Goal: Information Seeking & Learning: Learn about a topic

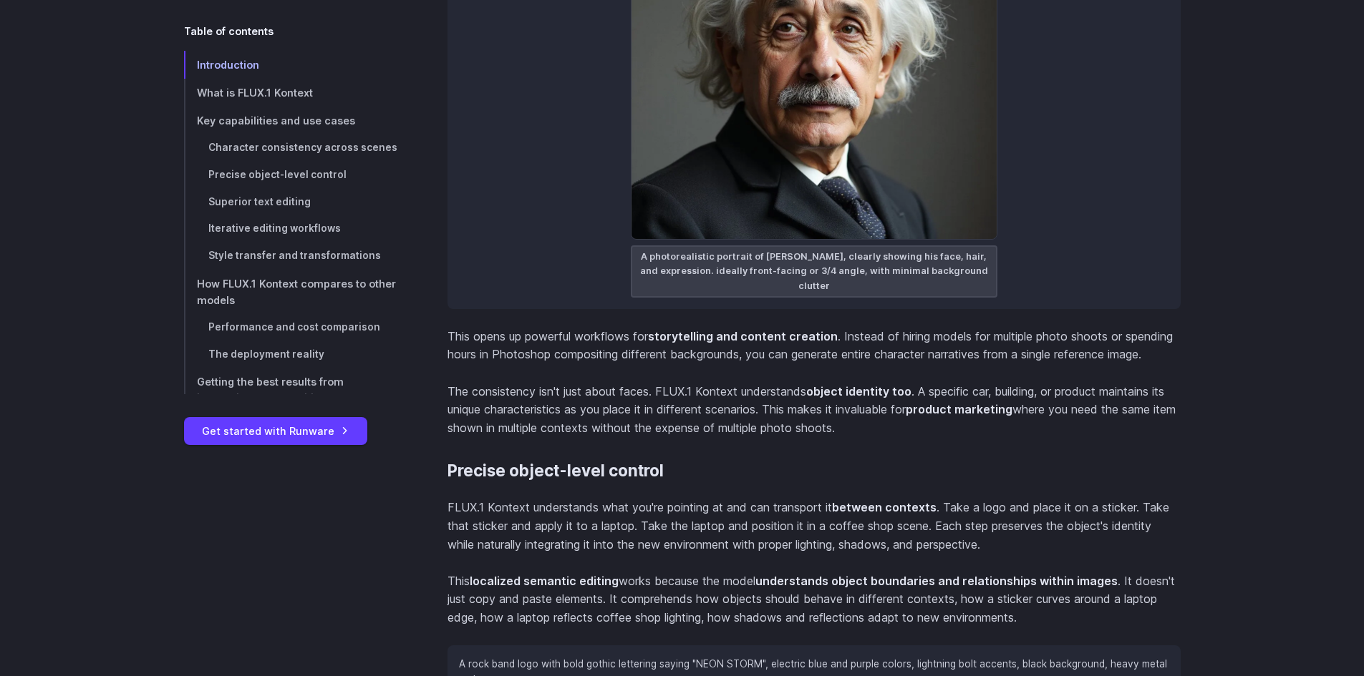
scroll to position [4008, 0]
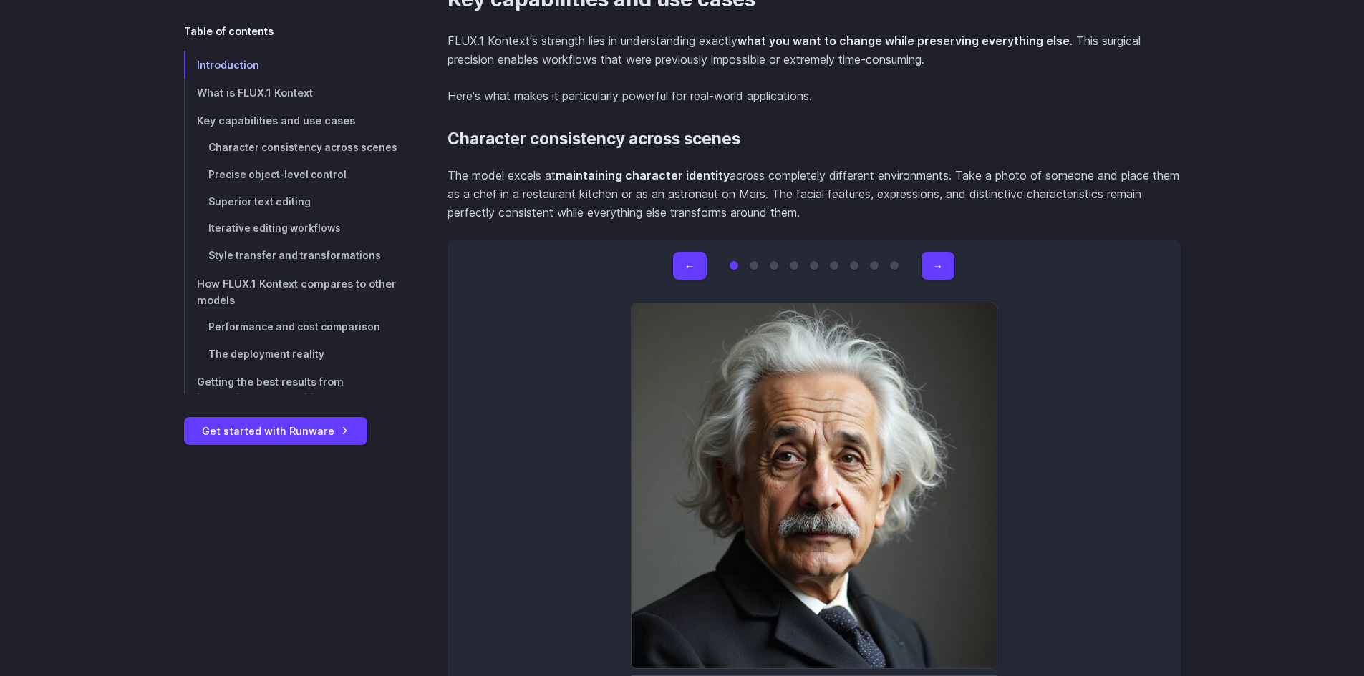
click at [753, 267] on button "Go to 2 of 9" at bounding box center [753, 265] width 9 height 9
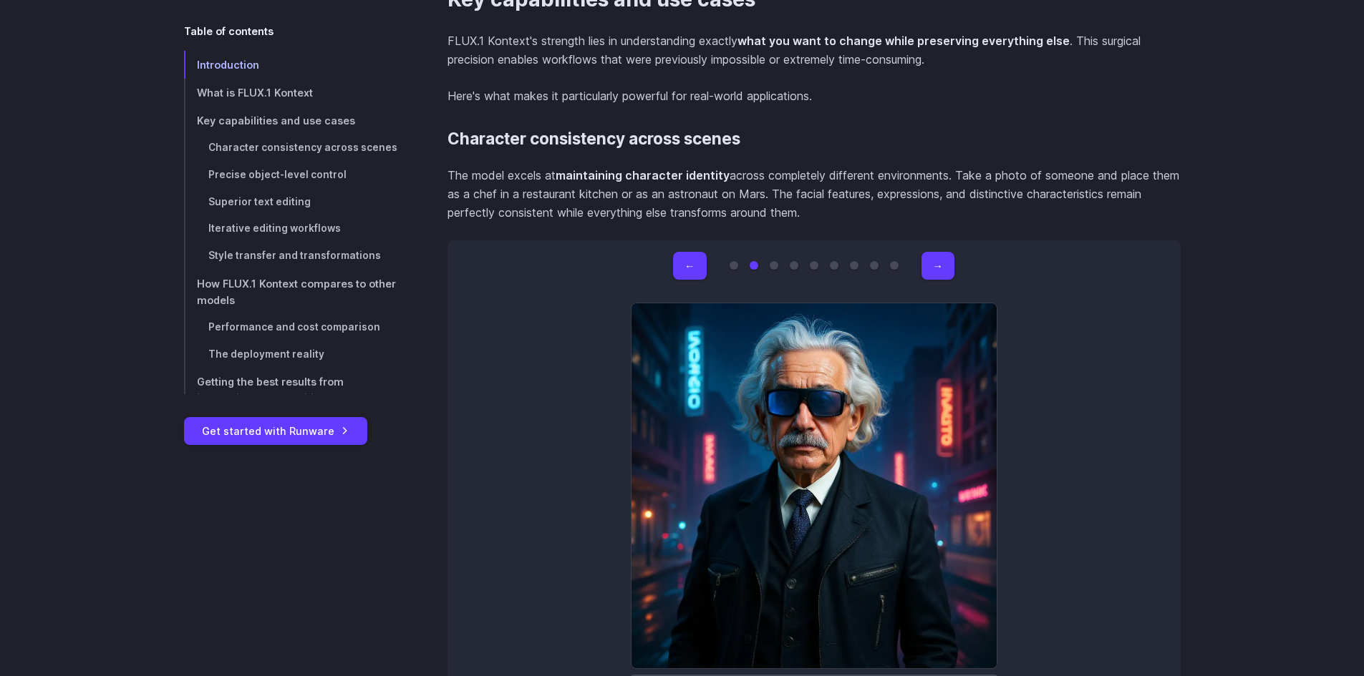
click at [776, 266] on button "Go to 3 of 9" at bounding box center [773, 265] width 9 height 9
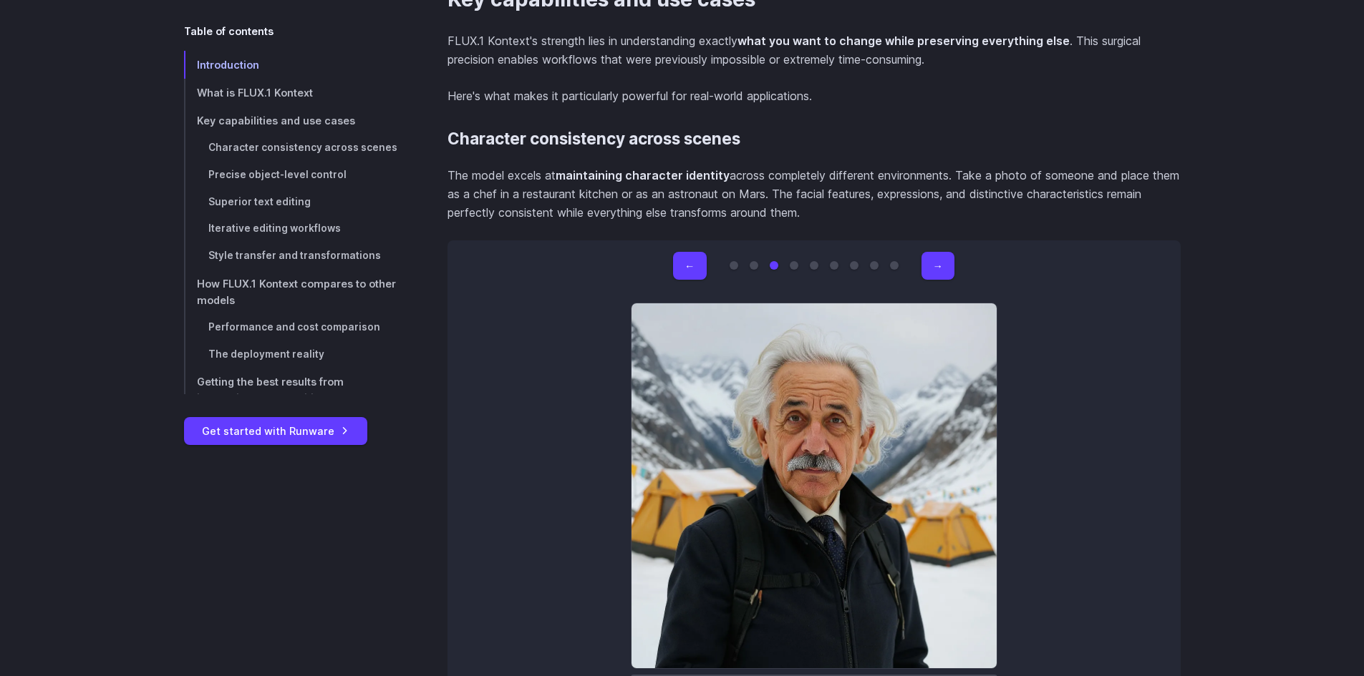
click at [791, 265] on button "Go to 4 of 9" at bounding box center [793, 265] width 9 height 9
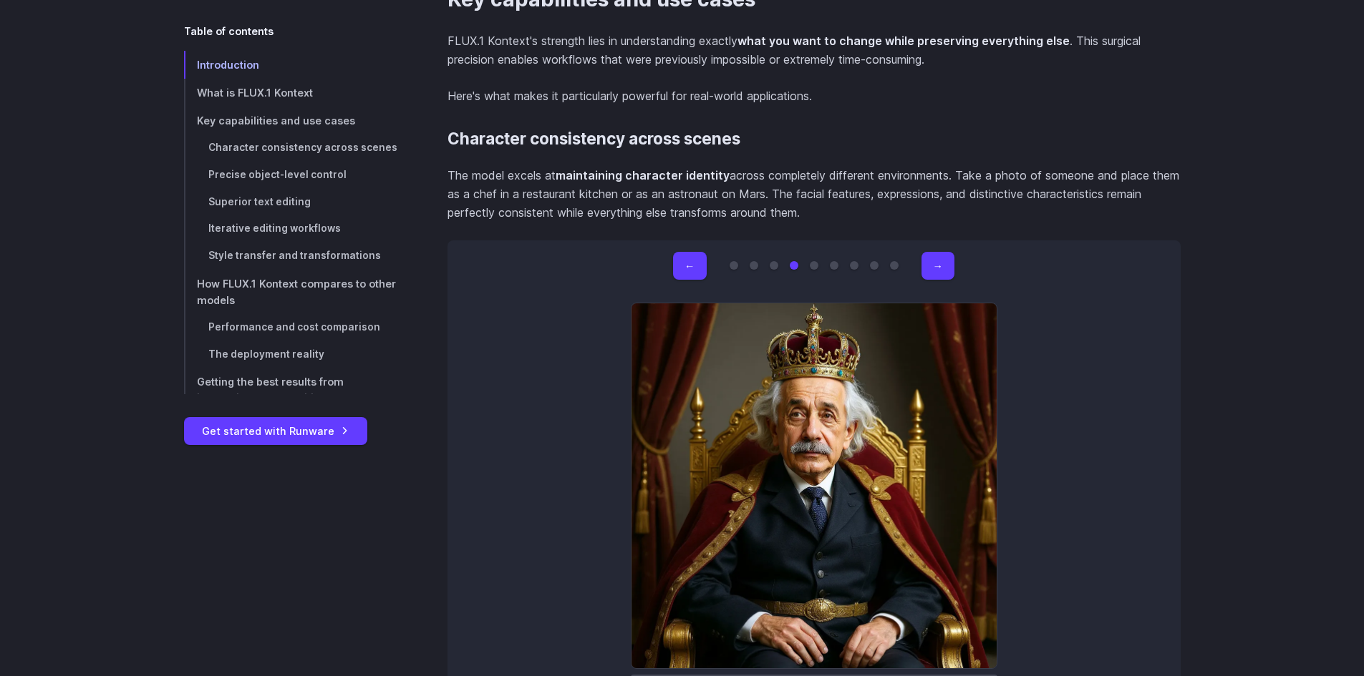
click at [814, 268] on button "Go to 5 of 9" at bounding box center [814, 265] width 9 height 9
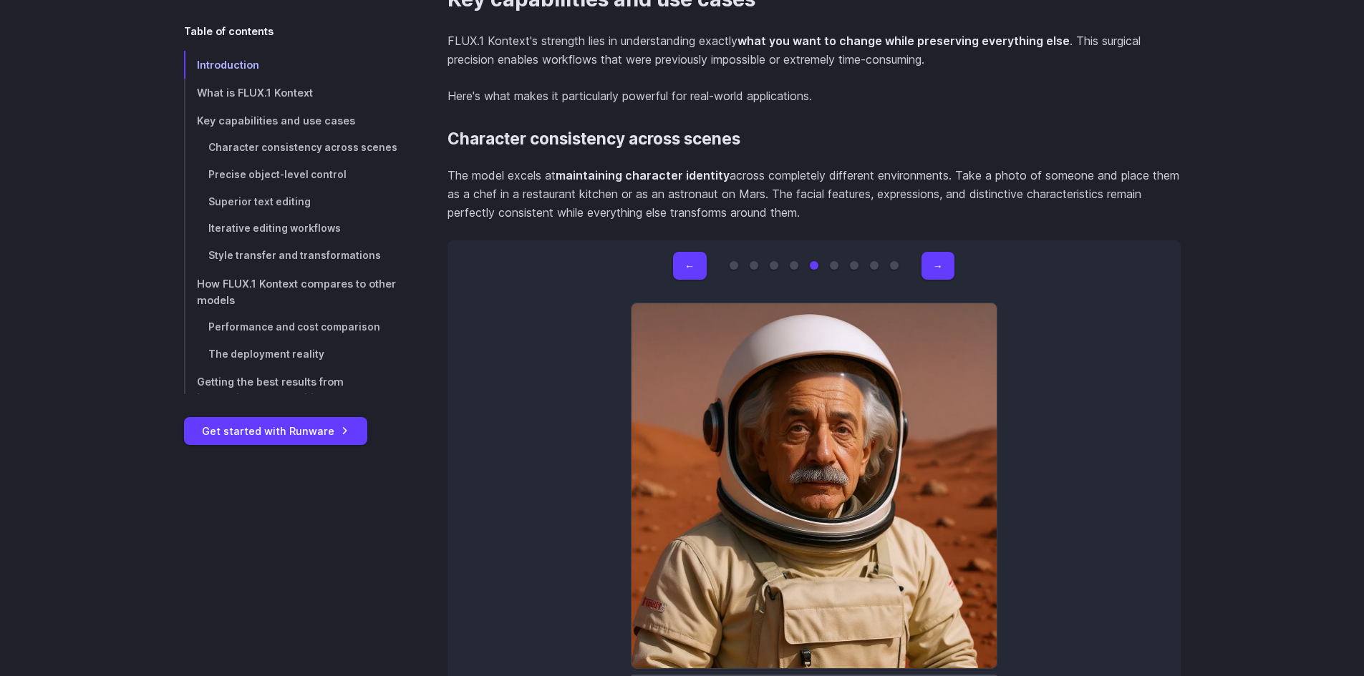
click at [833, 266] on button "Go to 6 of 9" at bounding box center [834, 265] width 9 height 9
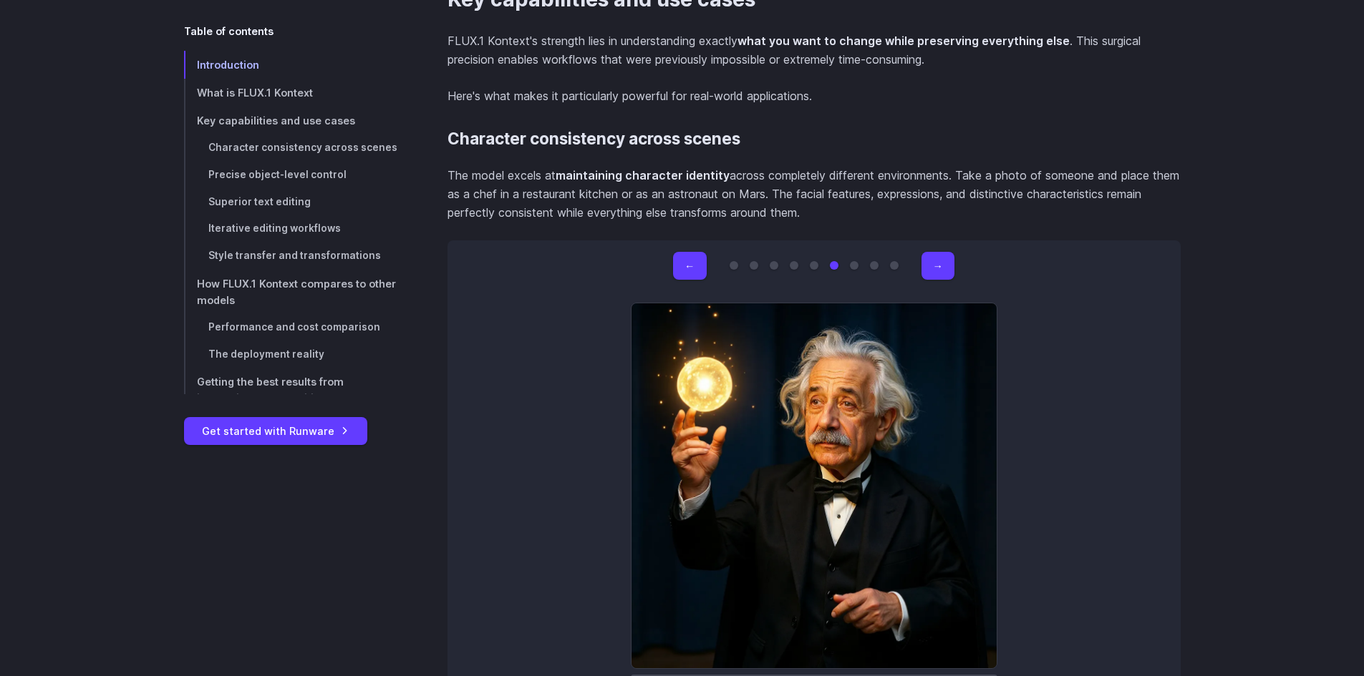
click at [857, 266] on button "Go to 7 of 9" at bounding box center [854, 265] width 9 height 9
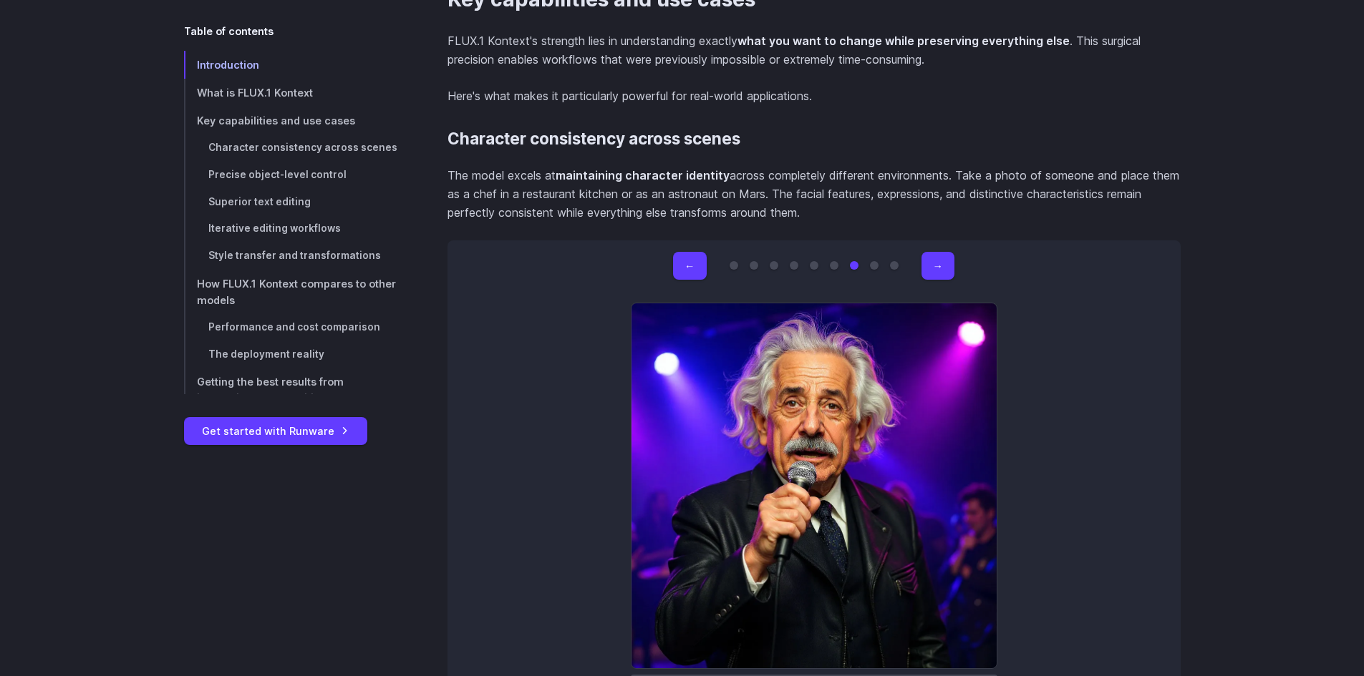
click at [873, 266] on button "Go to 8 of 9" at bounding box center [874, 265] width 9 height 9
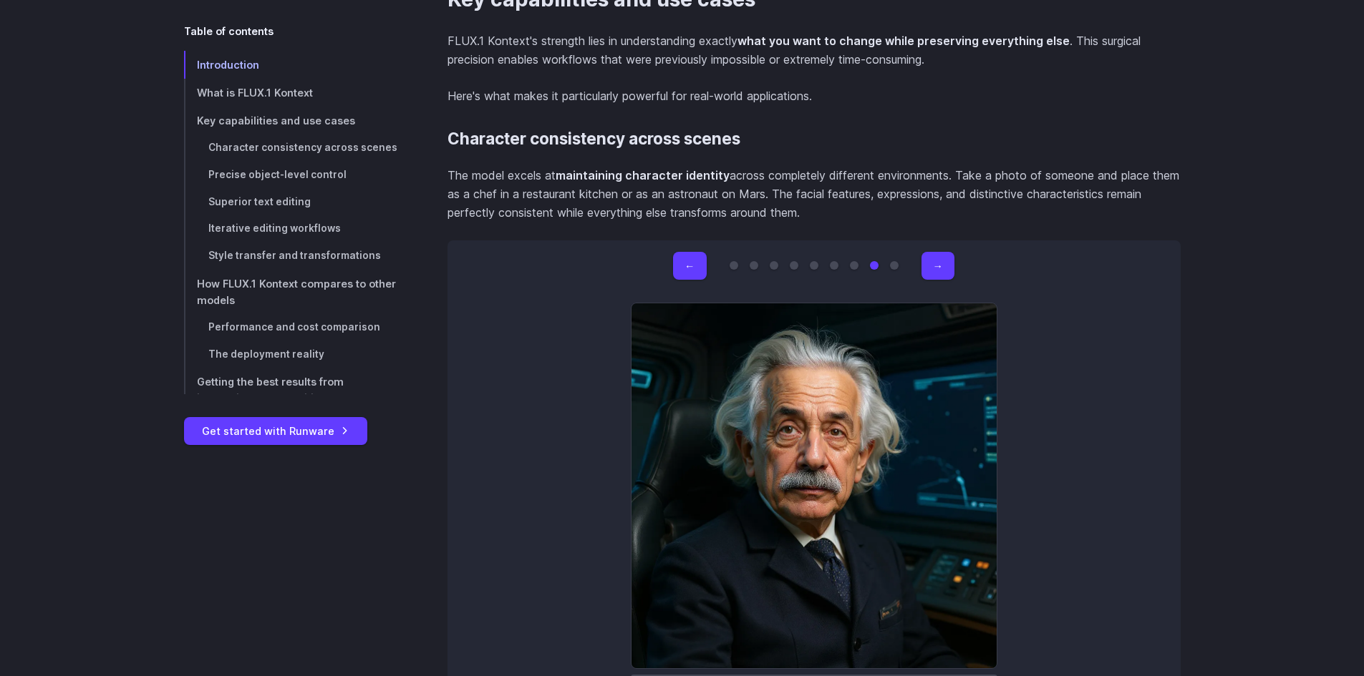
click at [890, 265] on button "Go to 9 of 9" at bounding box center [894, 265] width 9 height 9
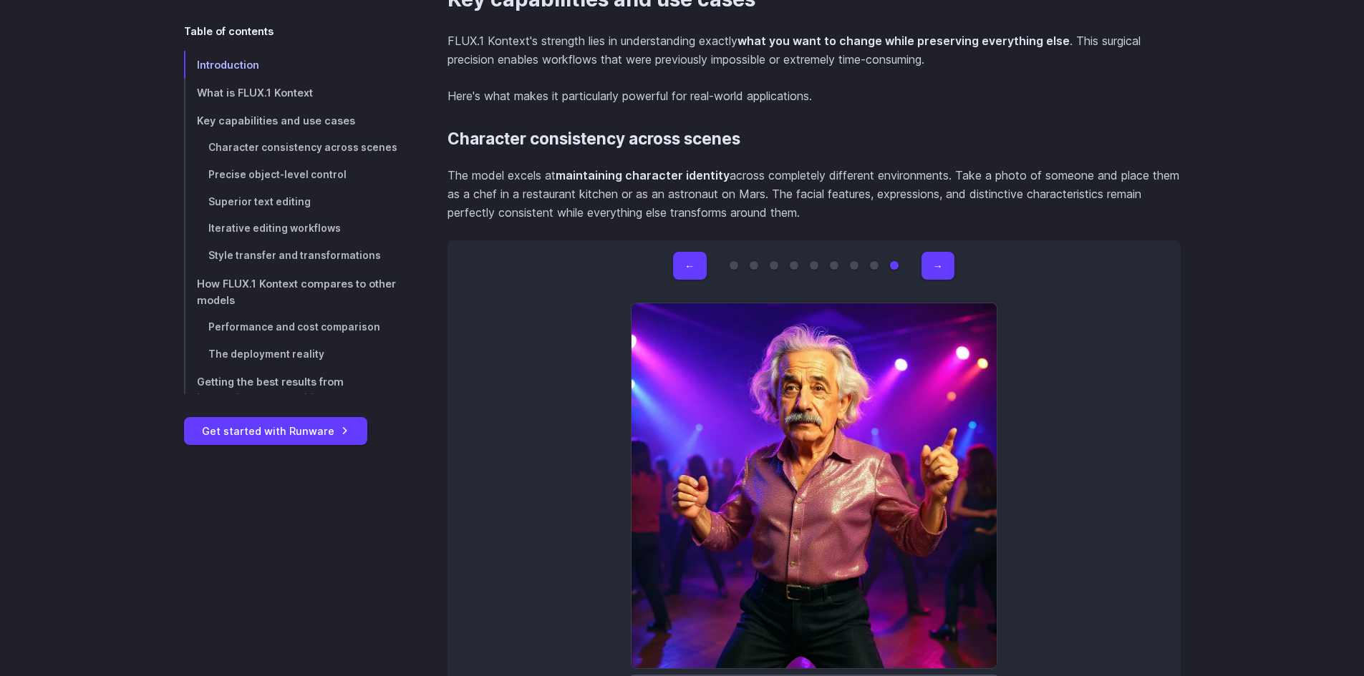
click at [872, 263] on button "Go to 8 of 9" at bounding box center [874, 265] width 9 height 9
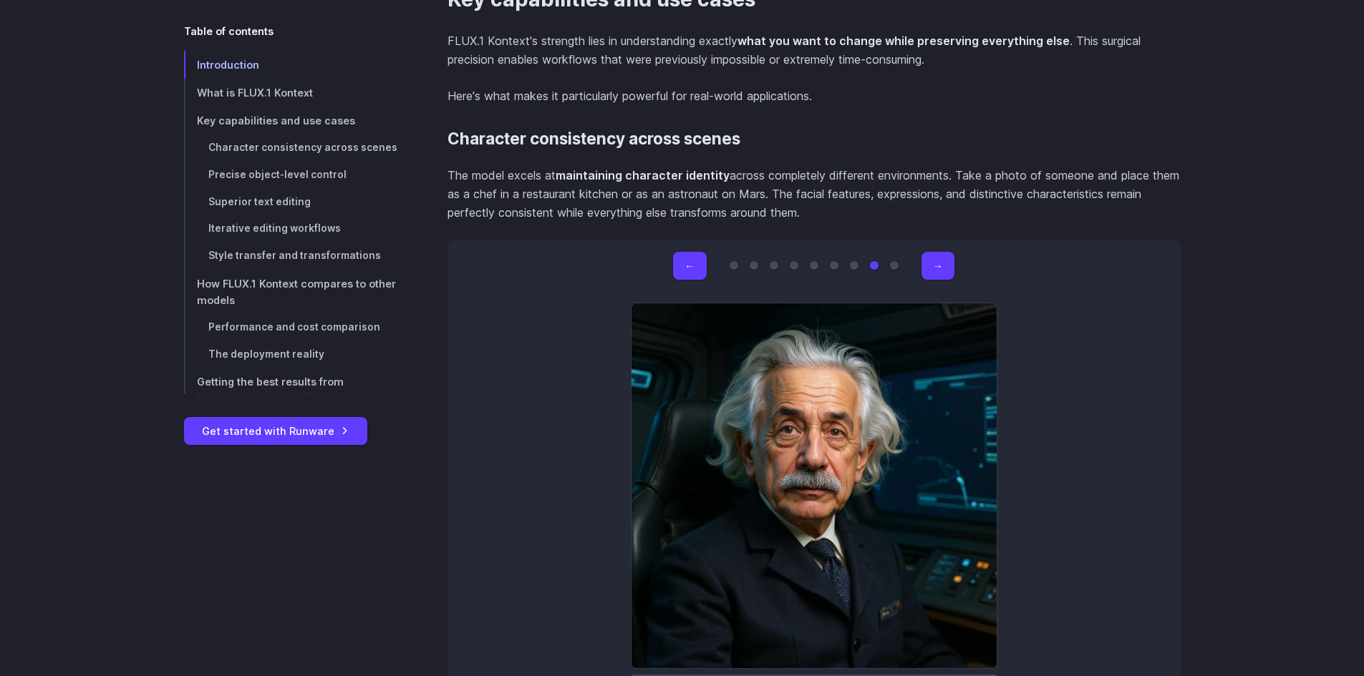
click at [852, 263] on button "Go to 7 of 9" at bounding box center [854, 265] width 9 height 9
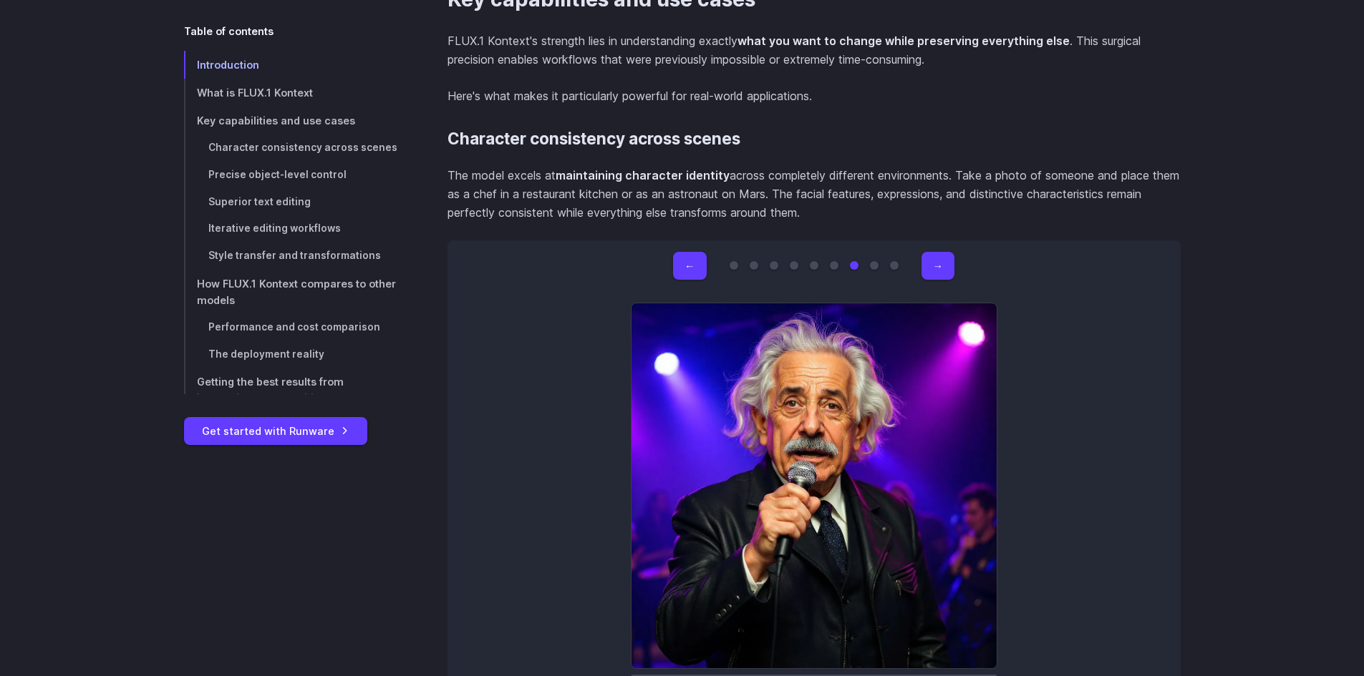
click at [831, 263] on button "Go to 6 of 9" at bounding box center [834, 265] width 9 height 9
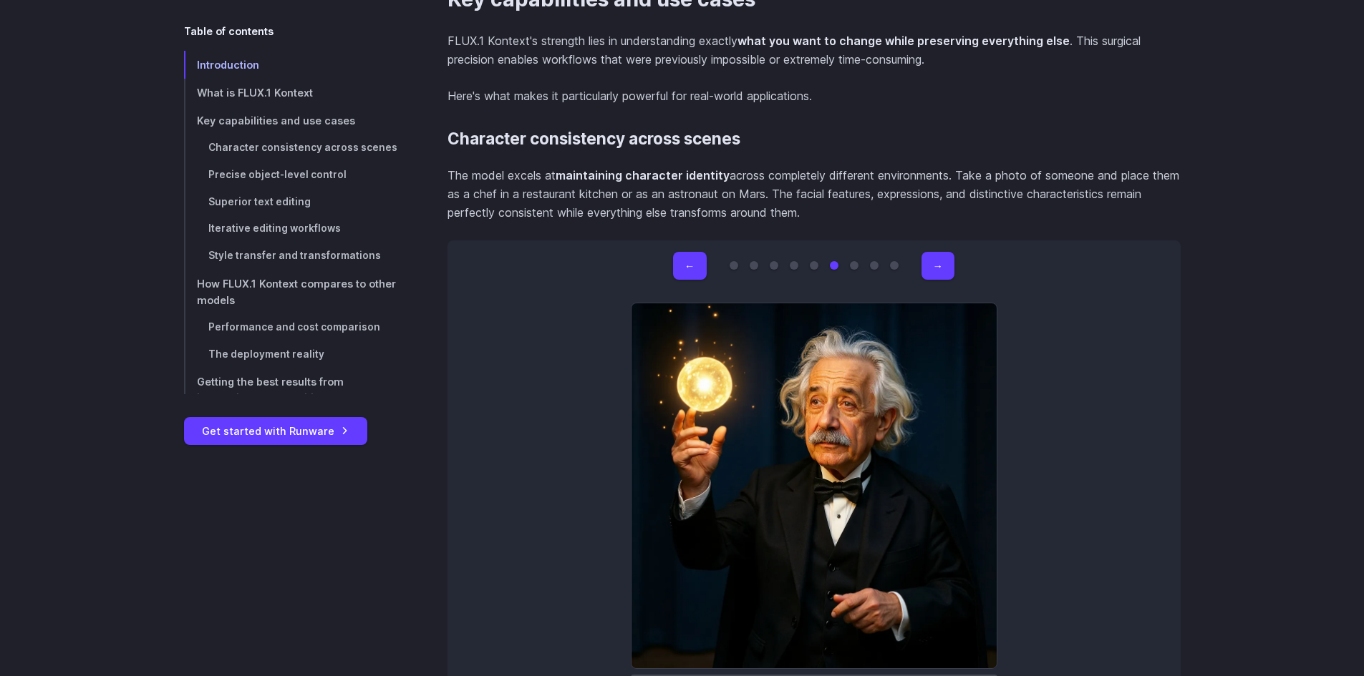
click at [805, 266] on nav at bounding box center [813, 265] width 169 height 9
click at [812, 265] on button "Go to 5 of 9" at bounding box center [814, 265] width 9 height 9
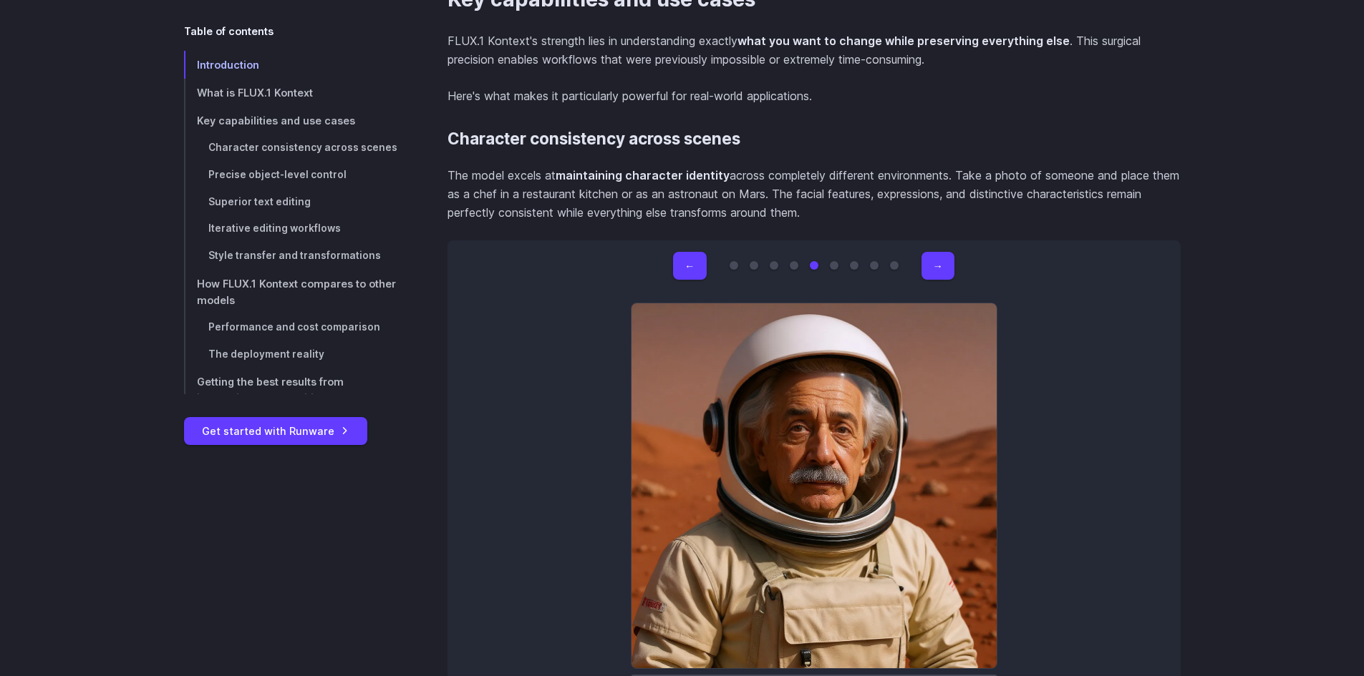
click at [732, 268] on button "Go to 1 of 9" at bounding box center [733, 265] width 9 height 9
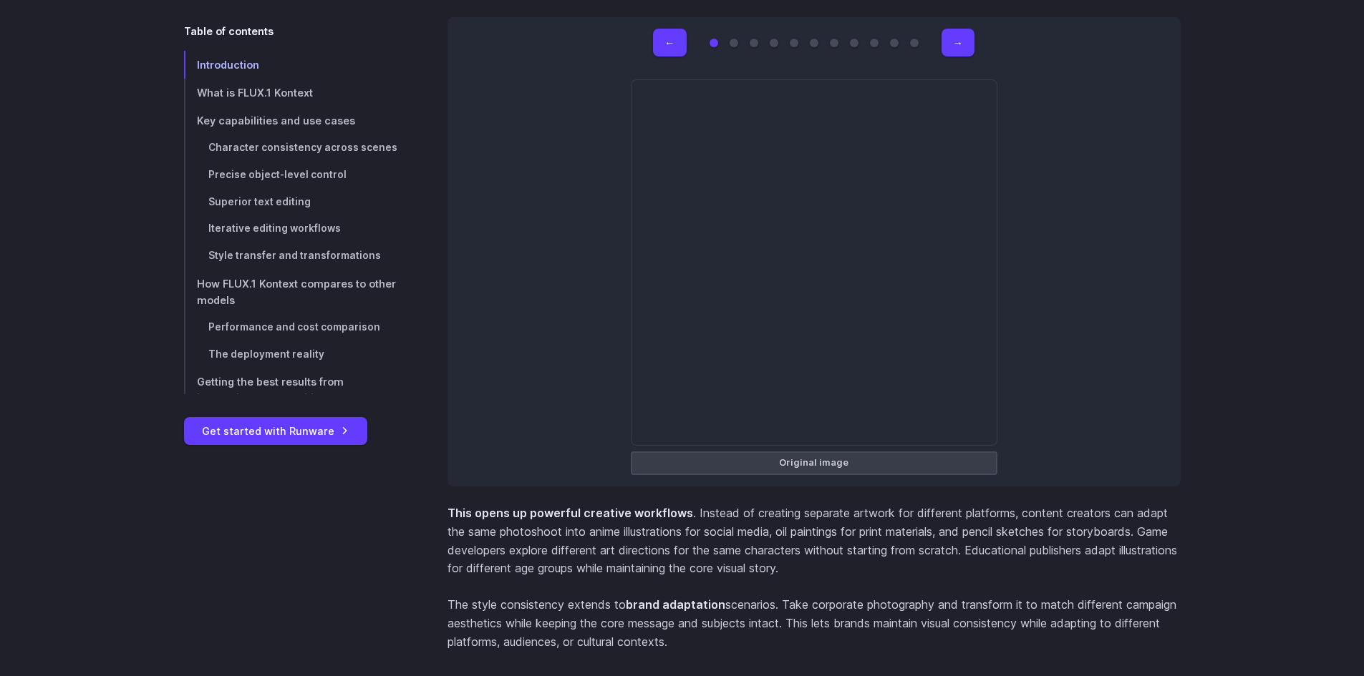
scroll to position [9305, 0]
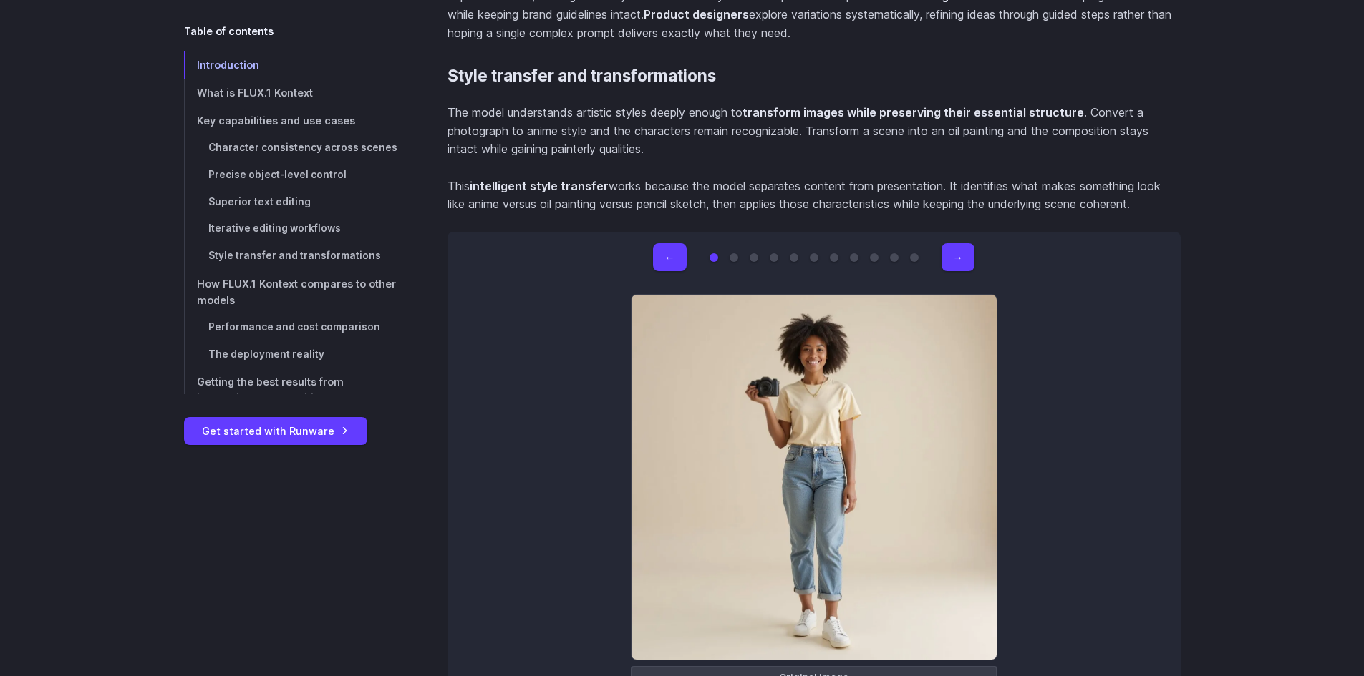
click at [734, 253] on button "Go to 2 of 11" at bounding box center [733, 257] width 9 height 9
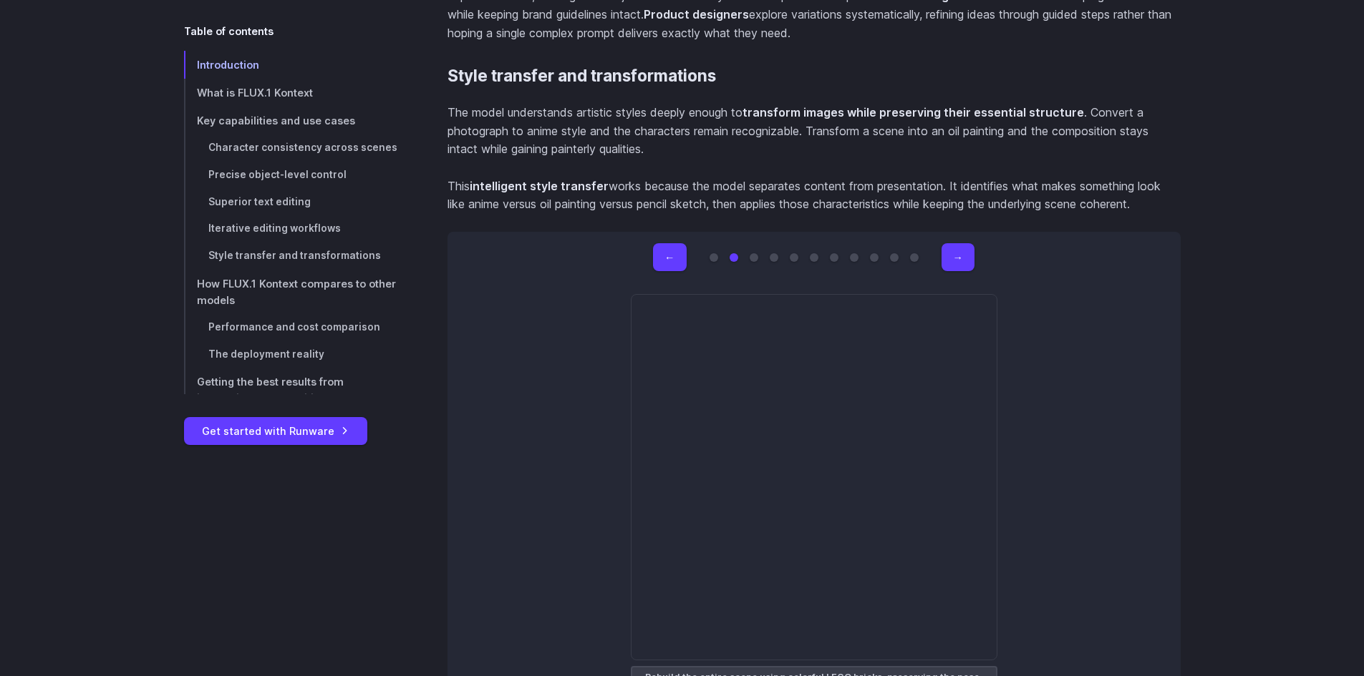
click at [749, 253] on div at bounding box center [753, 257] width 9 height 9
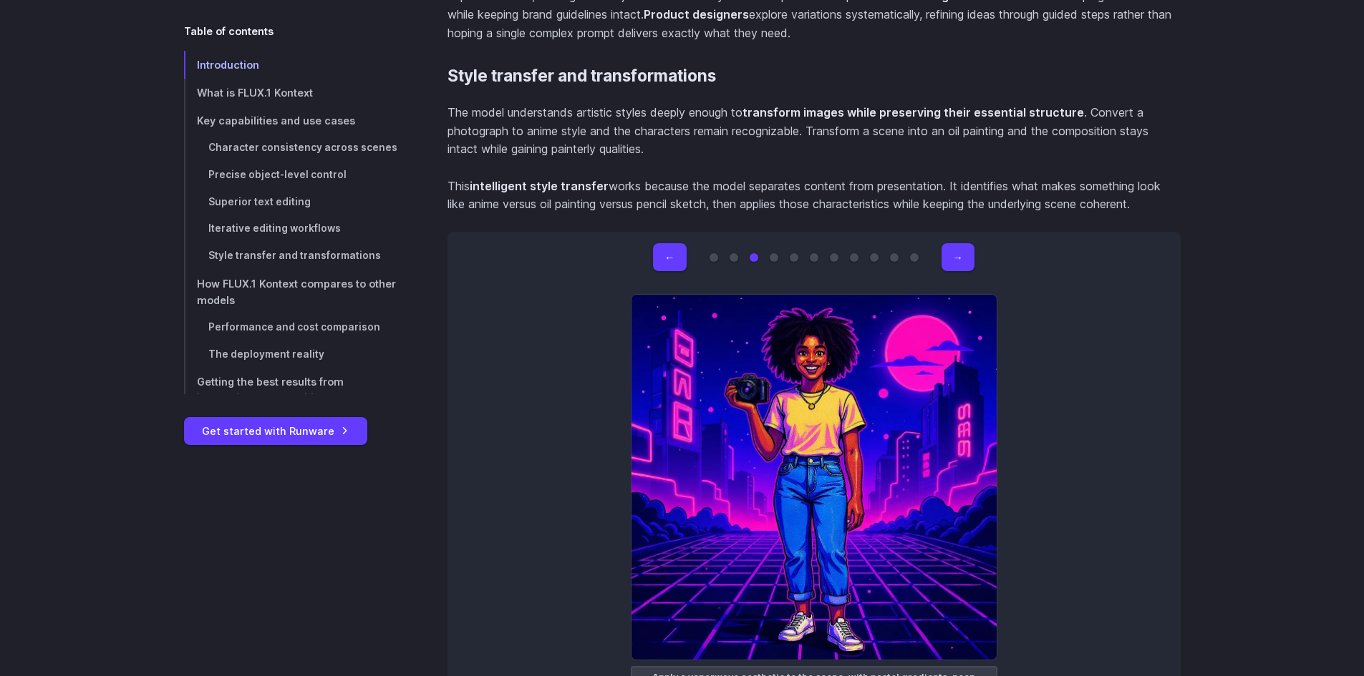
click at [769, 253] on nav at bounding box center [813, 257] width 209 height 9
click at [775, 253] on button "Go to 4 of 11" at bounding box center [773, 257] width 9 height 9
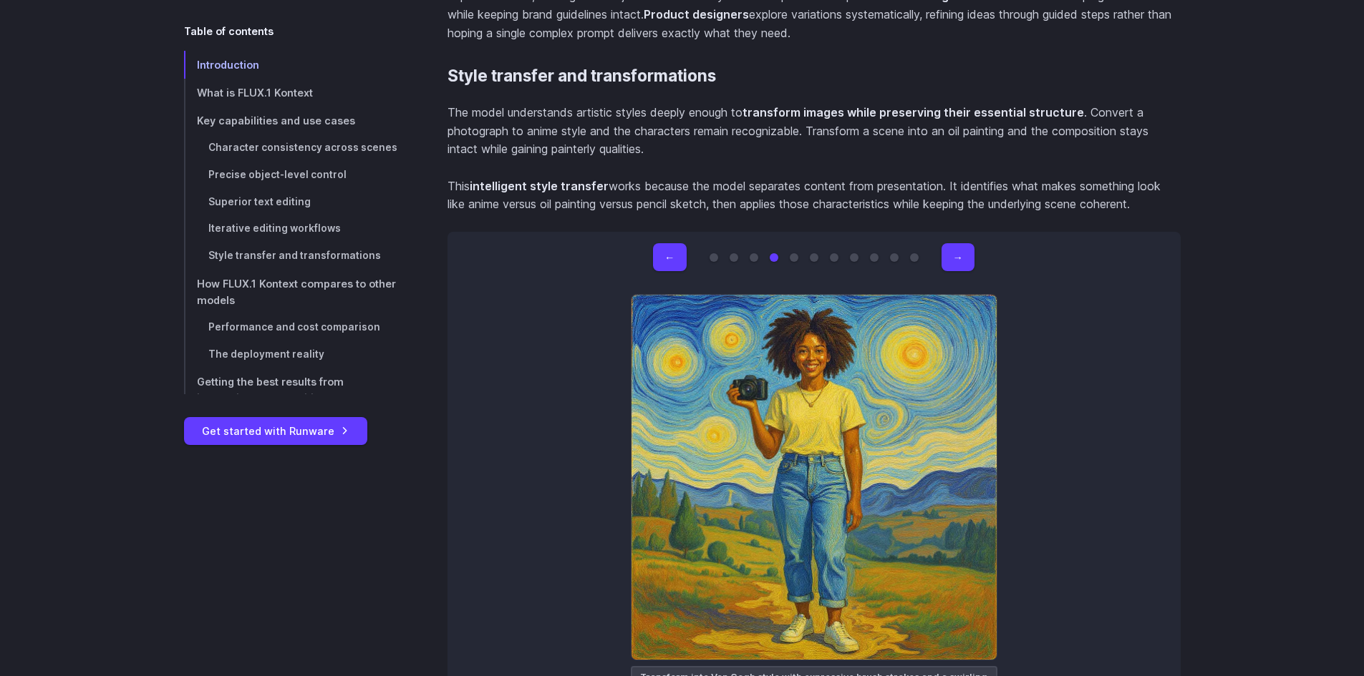
click at [795, 253] on button "Go to 5 of 11" at bounding box center [793, 257] width 9 height 9
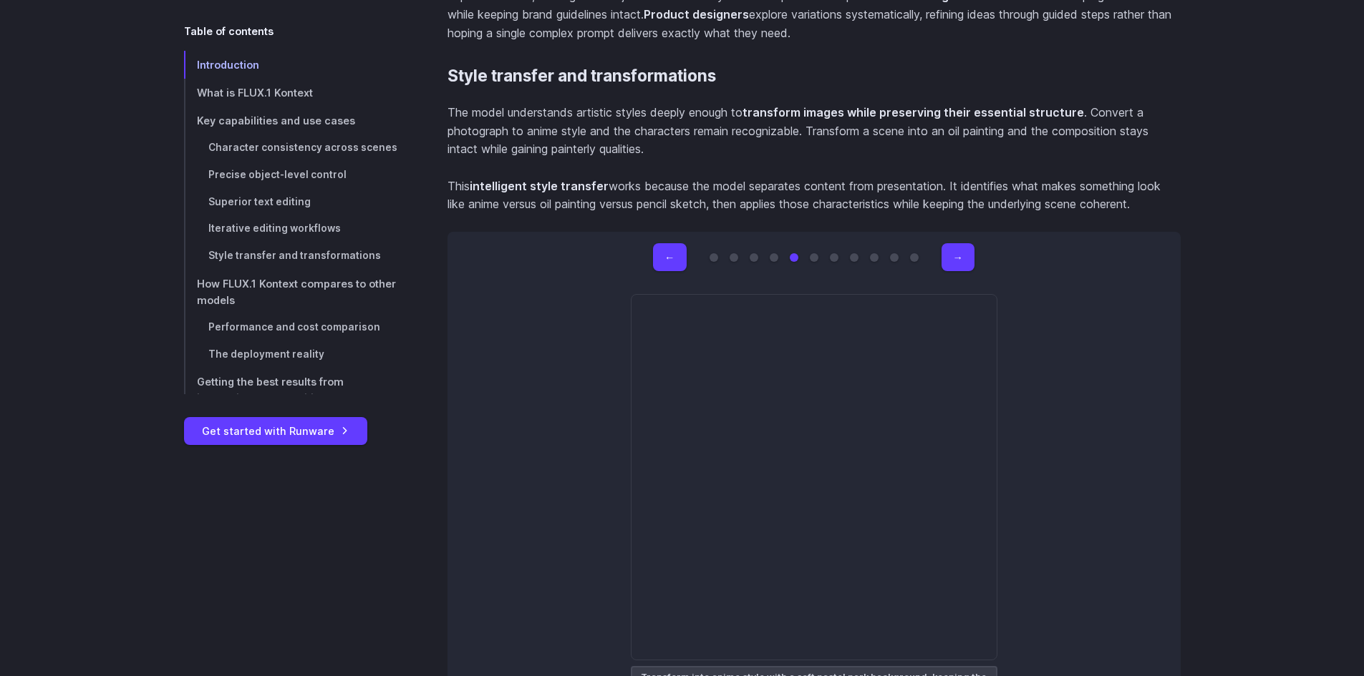
click at [817, 253] on div at bounding box center [814, 257] width 9 height 9
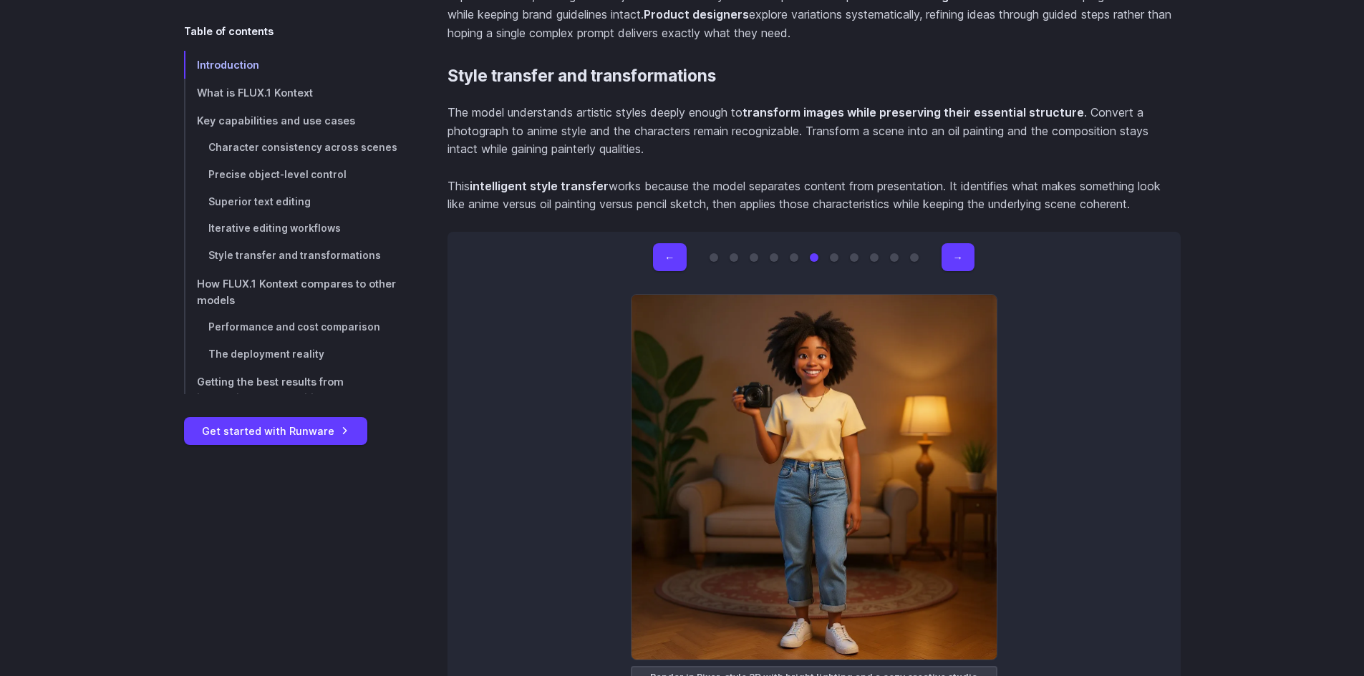
click at [836, 253] on button "Go to 7 of 11" at bounding box center [834, 257] width 9 height 9
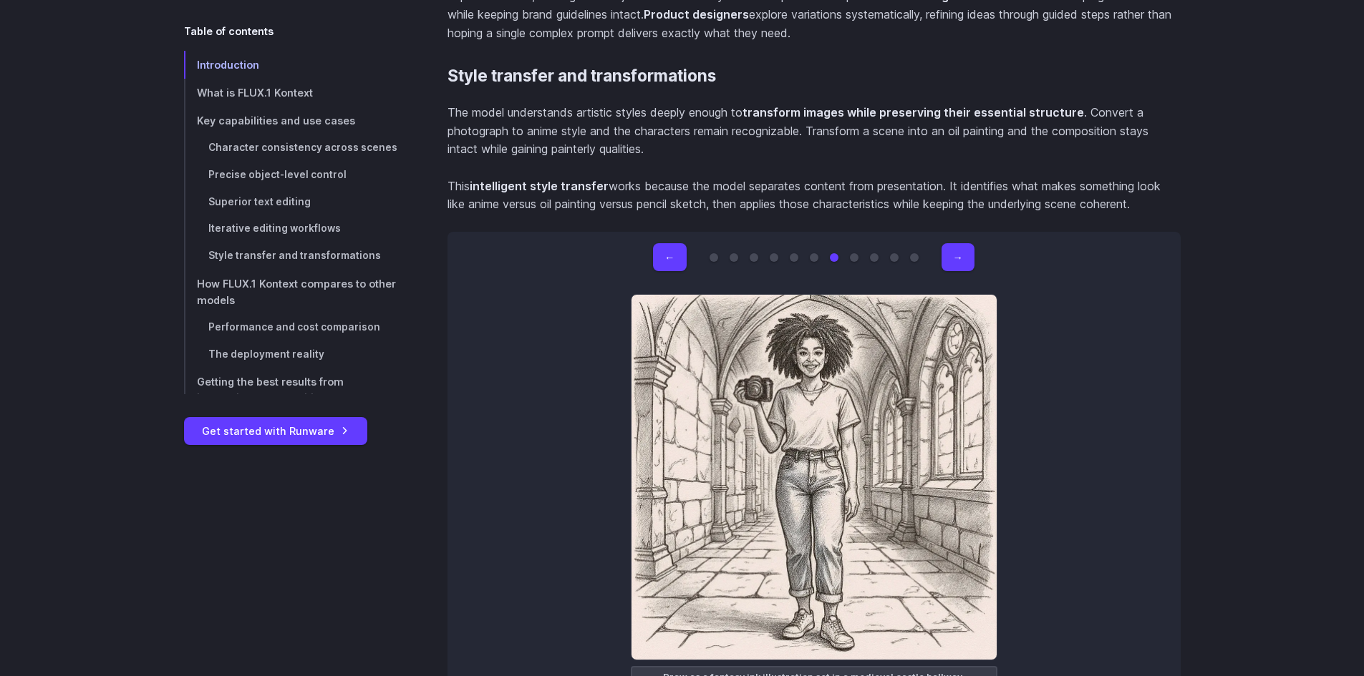
click at [855, 253] on button "Go to 8 of 11" at bounding box center [854, 257] width 9 height 9
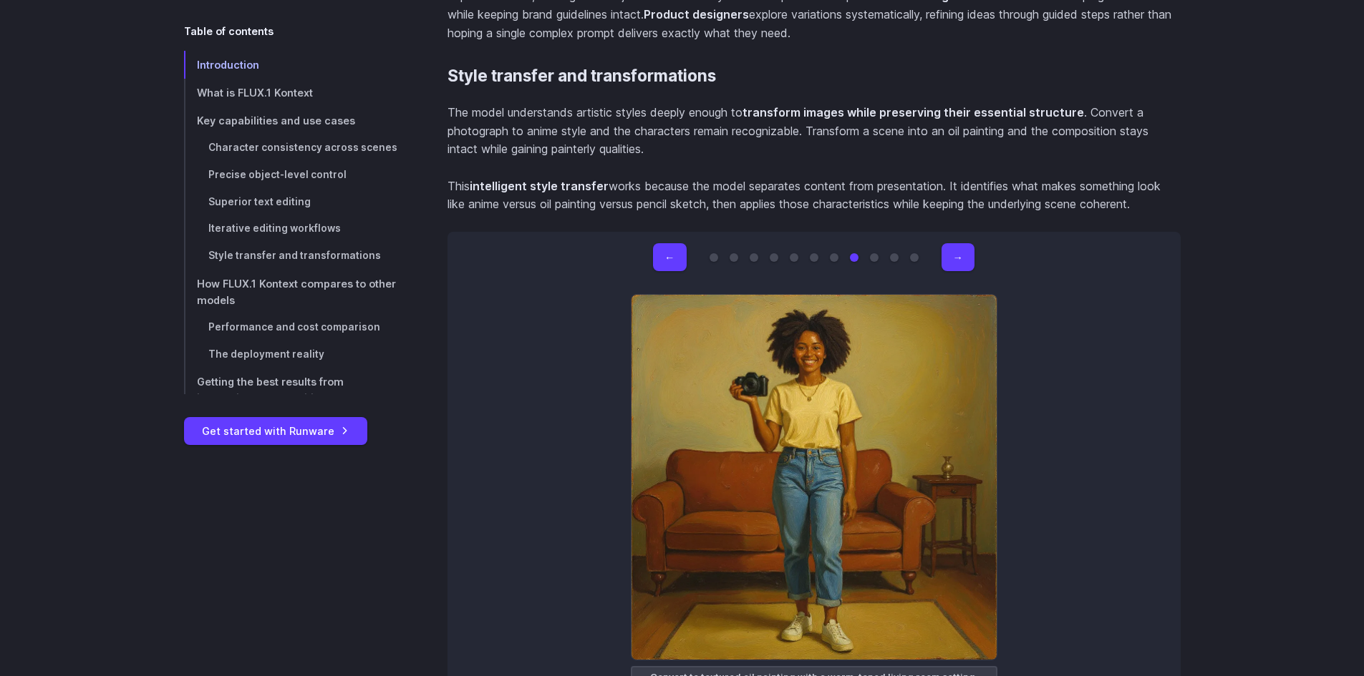
click at [873, 253] on button "Go to 9 of 11" at bounding box center [874, 257] width 9 height 9
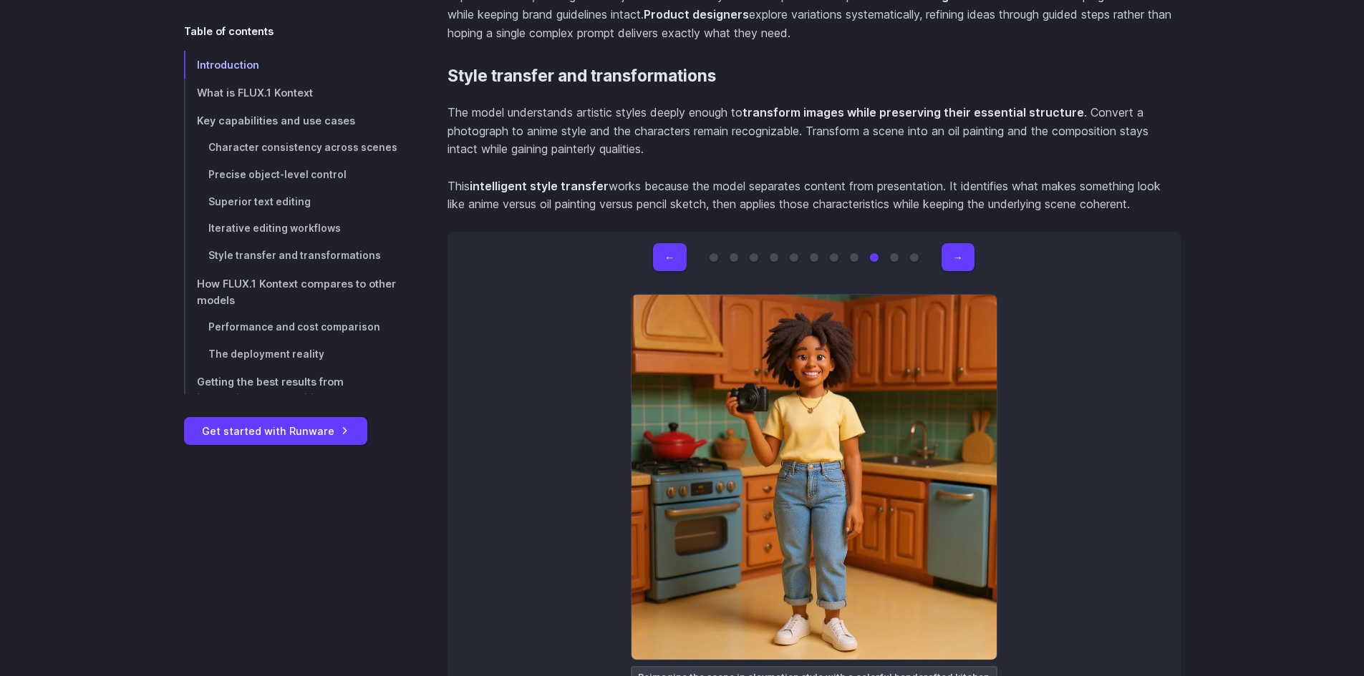
click at [891, 253] on button "Go to 10 of 11" at bounding box center [894, 257] width 9 height 9
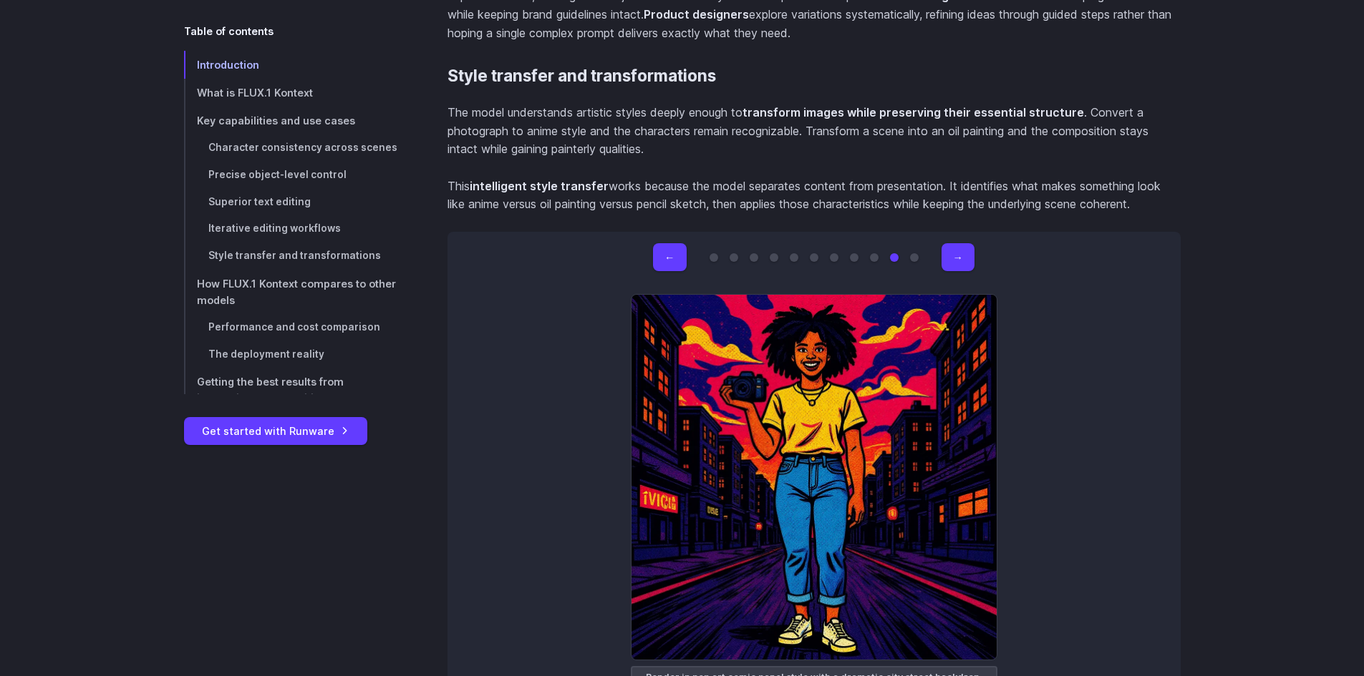
click at [912, 253] on button "Go to 11 of 11" at bounding box center [914, 257] width 9 height 9
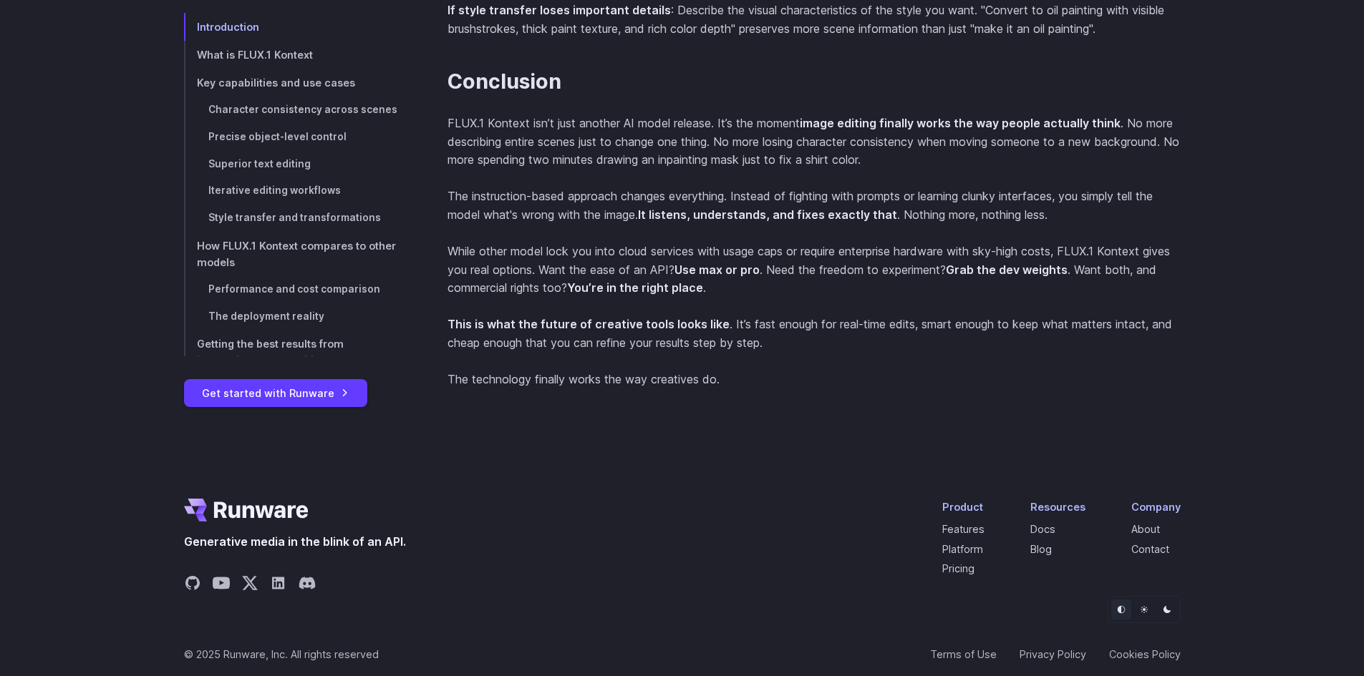
scroll to position [13962, 0]
